Goal: Check status: Check status

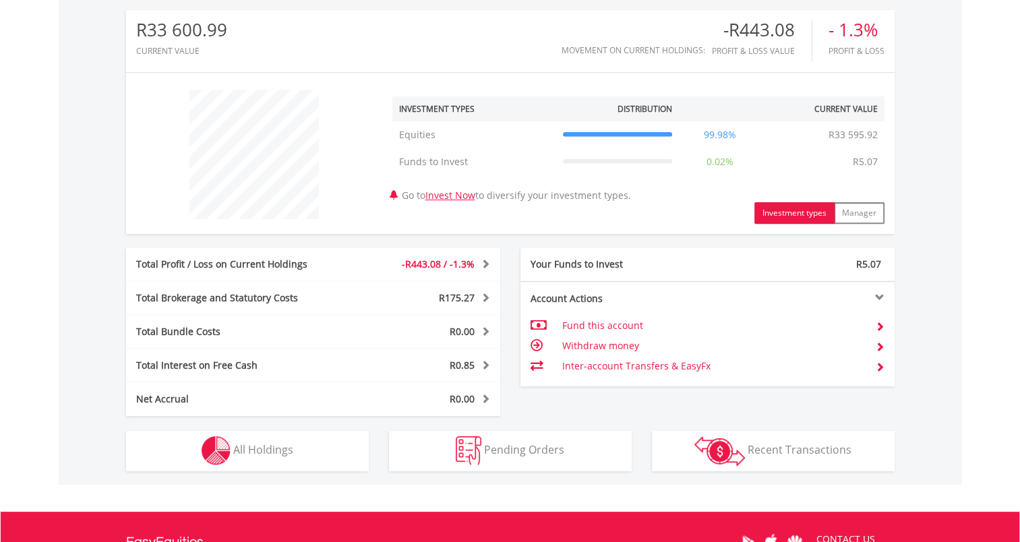
scroll to position [472, 0]
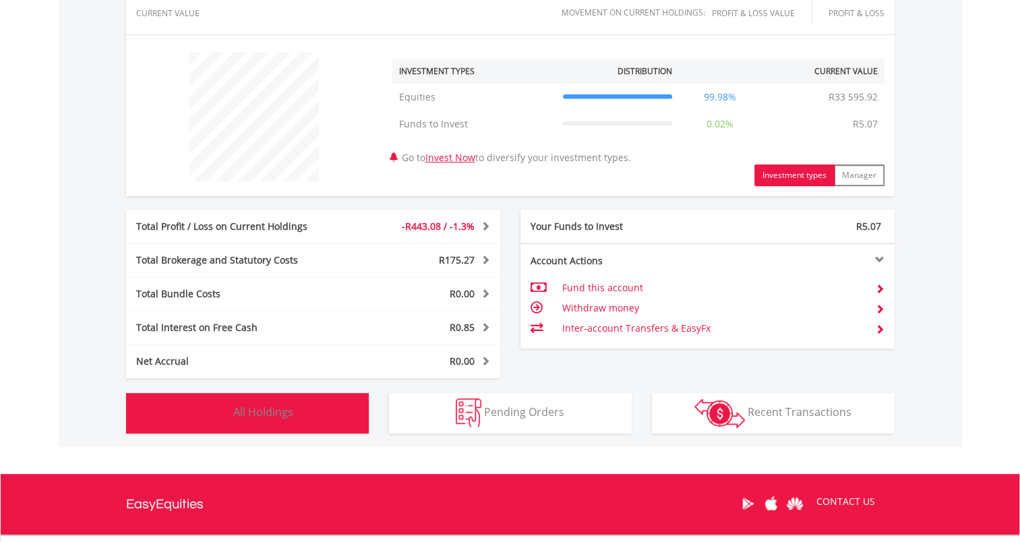
click at [292, 407] on span "All Holdings" at bounding box center [263, 412] width 60 height 15
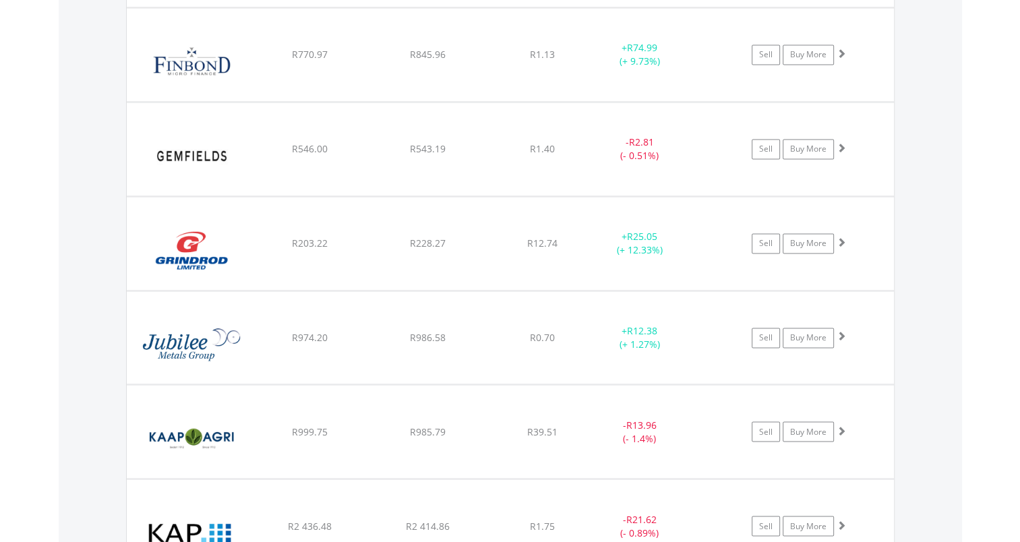
scroll to position [2159, 0]
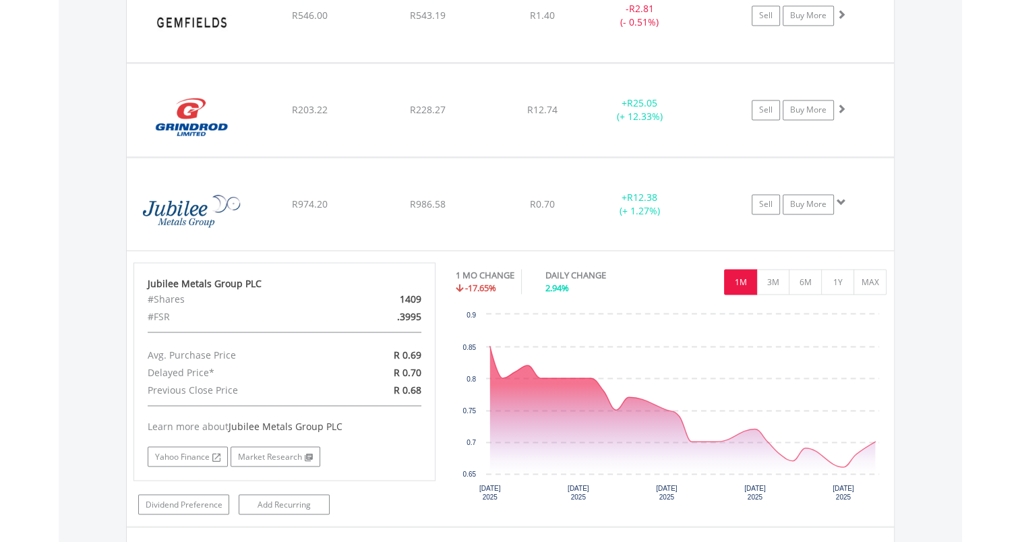
scroll to position [2294, 0]
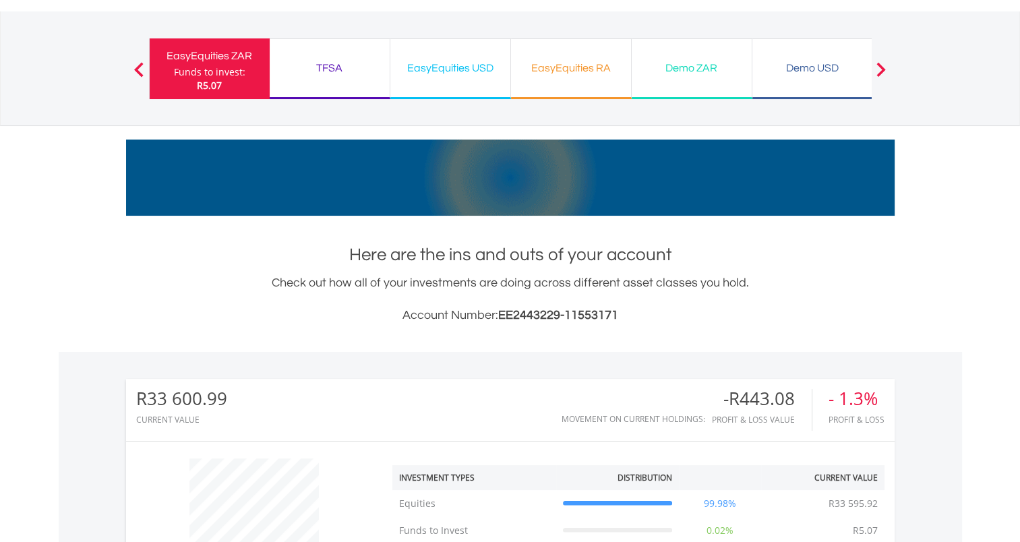
scroll to position [0, 0]
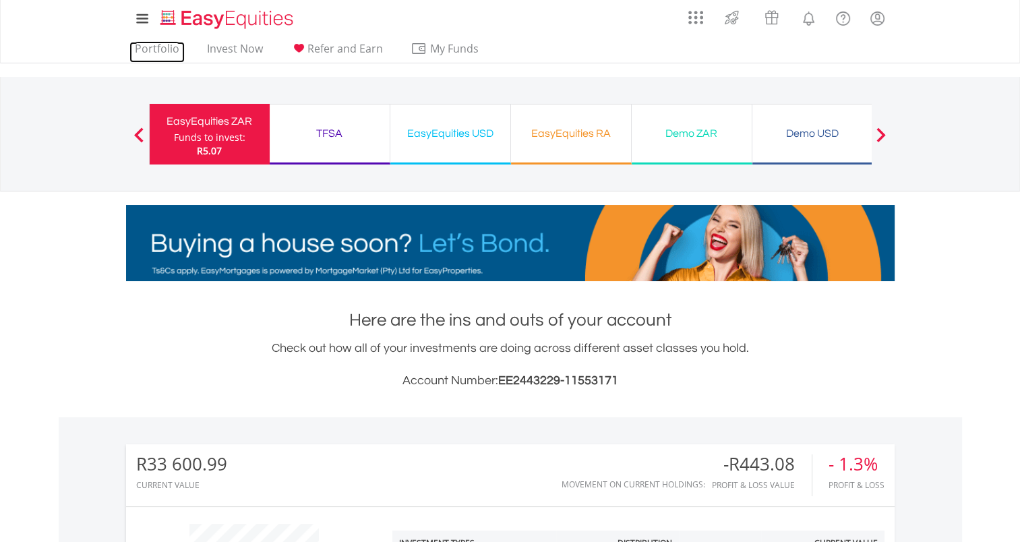
click at [156, 44] on link "Portfolio" at bounding box center [157, 52] width 55 height 21
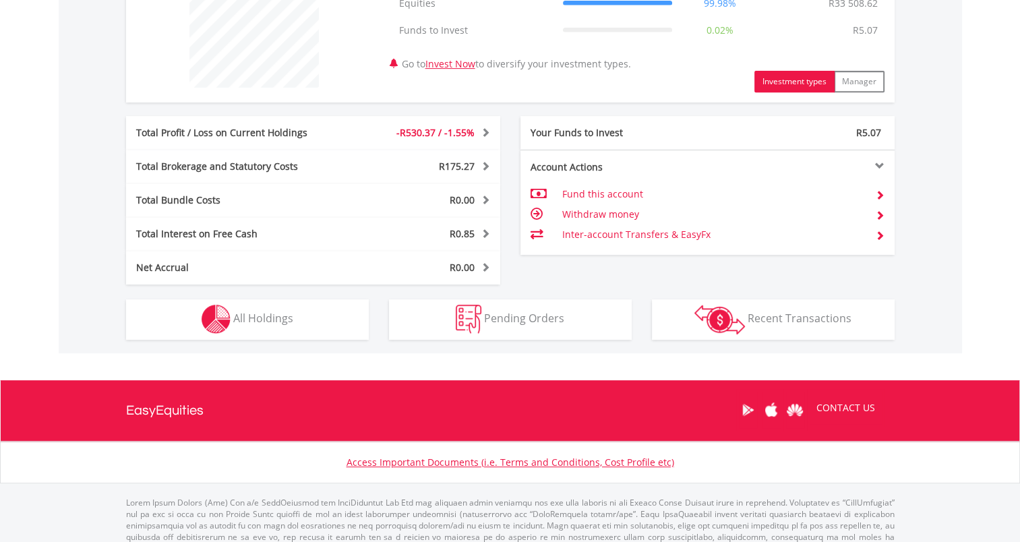
scroll to position [597, 0]
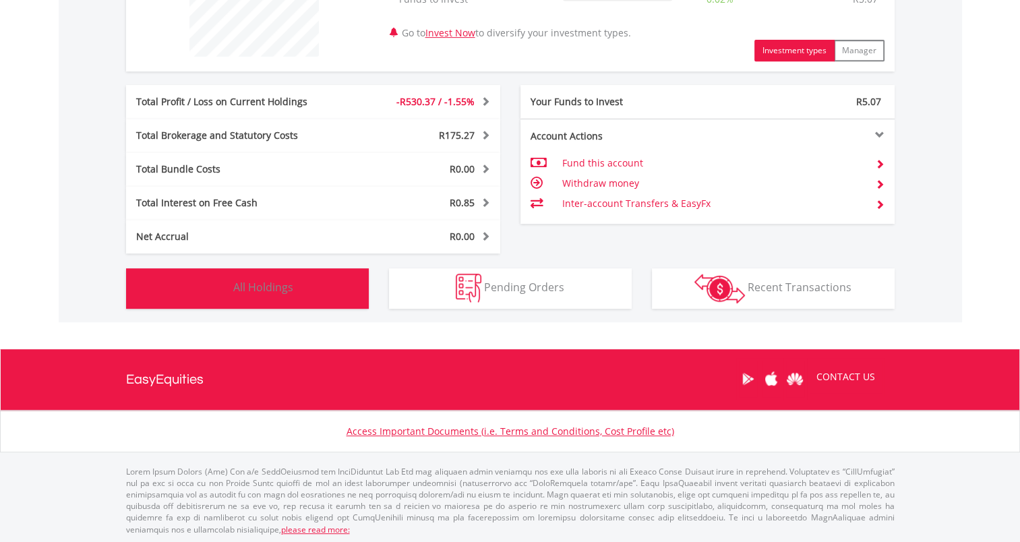
click at [347, 281] on button "Holdings All Holdings" at bounding box center [247, 288] width 243 height 40
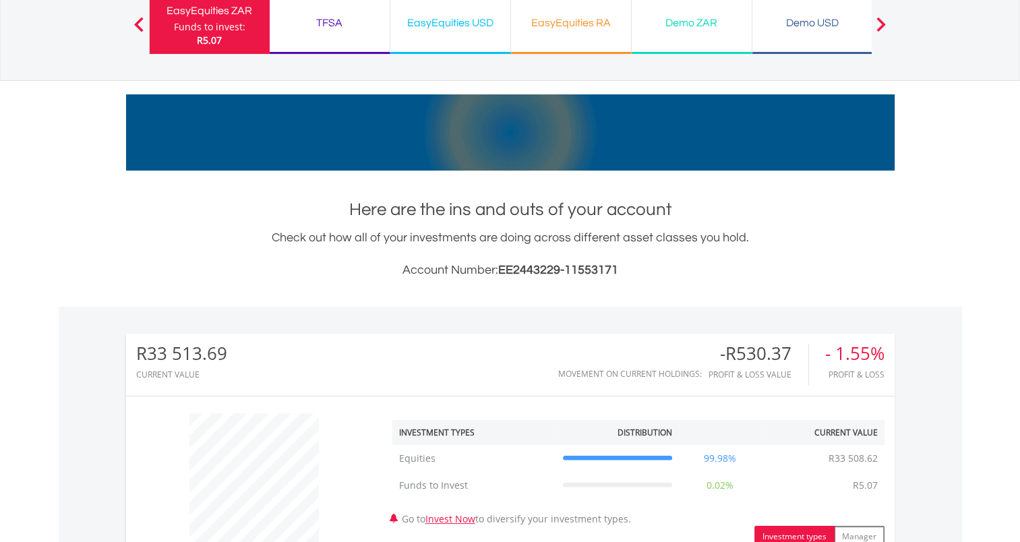
scroll to position [0, 0]
